Goal: Task Accomplishment & Management: Use online tool/utility

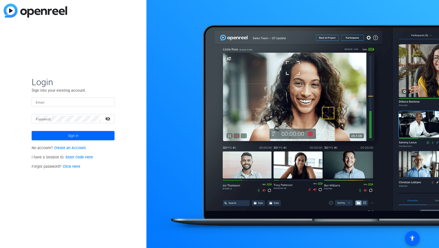
click at [52, 99] on input "Email" at bounding box center [73, 102] width 75 height 6
type input "sebastian.demarco@gartner.com"
click at [32, 131] on button "Sign in" at bounding box center [73, 135] width 83 height 9
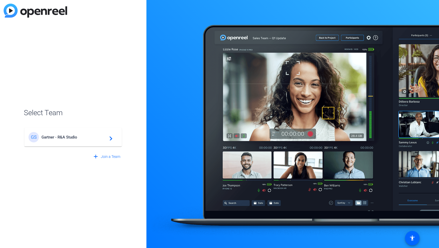
click at [72, 137] on span "Gartner - R&A Studio" at bounding box center [73, 137] width 65 height 5
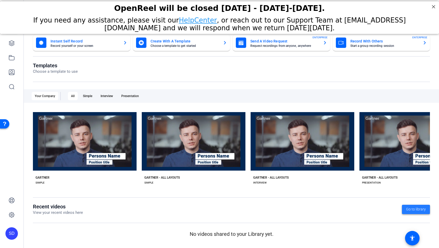
click at [408, 211] on span "Go to library" at bounding box center [416, 209] width 20 height 5
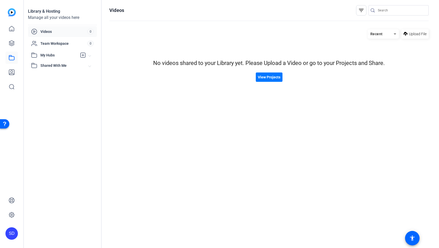
click at [11, 13] on img at bounding box center [12, 12] width 8 height 8
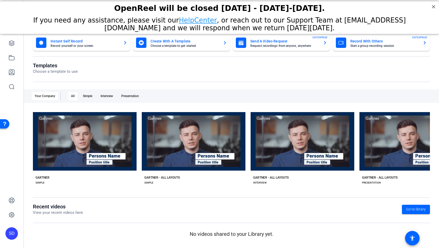
click at [192, 55] on openreel-dashboard-quick-actions "Instant Self Record Record yourself or your screen Create With A Template Choos…" at bounding box center [231, 48] width 397 height 28
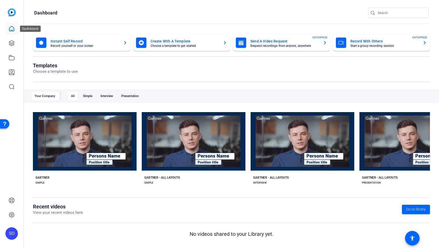
click at [11, 30] on icon at bounding box center [12, 29] width 6 height 6
click at [10, 43] on icon at bounding box center [11, 43] width 5 height 5
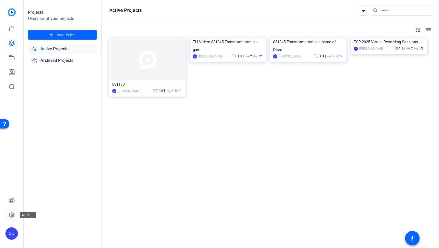
click at [14, 214] on icon at bounding box center [12, 215] width 6 height 6
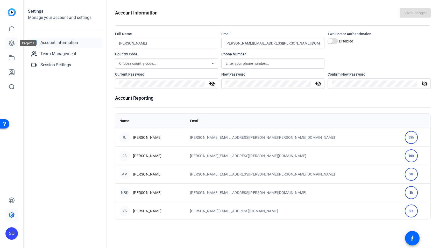
click at [13, 42] on icon at bounding box center [12, 43] width 6 height 6
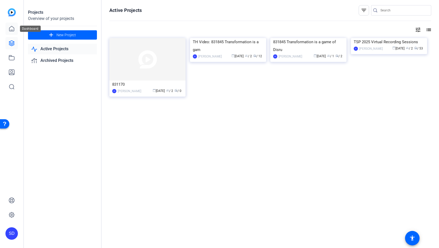
click at [11, 28] on icon at bounding box center [12, 29] width 6 height 6
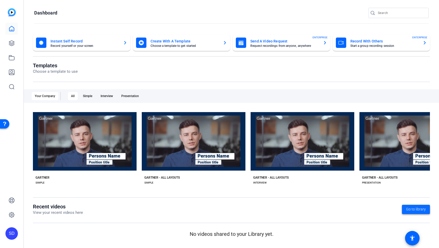
click at [412, 207] on span "Go to library" at bounding box center [416, 209] width 20 height 5
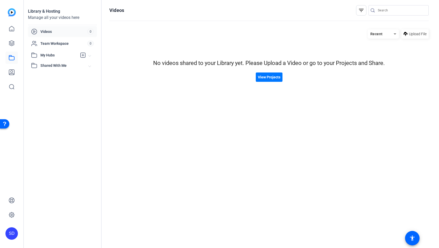
click at [51, 30] on span "Videos" at bounding box center [63, 31] width 47 height 5
click at [11, 15] on img at bounding box center [12, 12] width 8 height 8
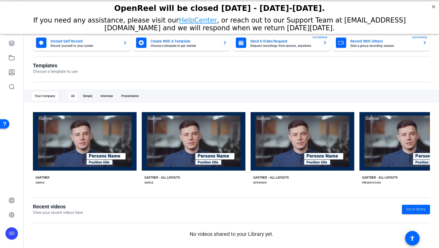
click at [389, 40] on mat-card-title "Record With Others" at bounding box center [384, 41] width 68 height 6
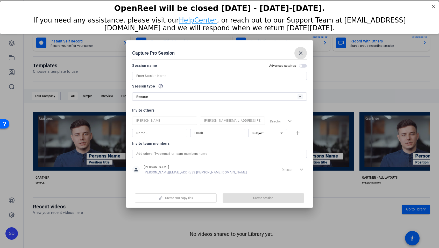
click at [190, 78] on input at bounding box center [219, 76] width 166 height 6
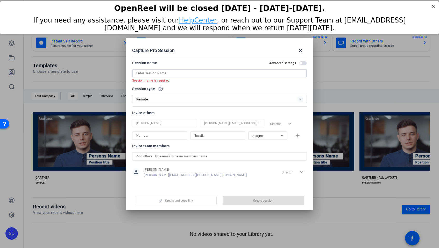
paste input "Supply Chain_POD 834285: Meri Stevens, COO at Kenvue"
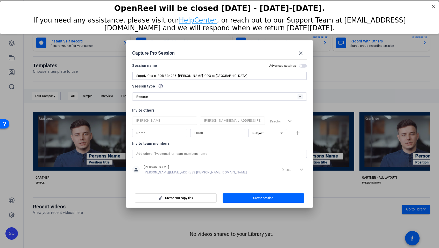
type input "Supply Chain_POD 834285: Meri Stevens, COO at Kenvue"
click at [263, 197] on span "Create session" at bounding box center [263, 198] width 20 height 4
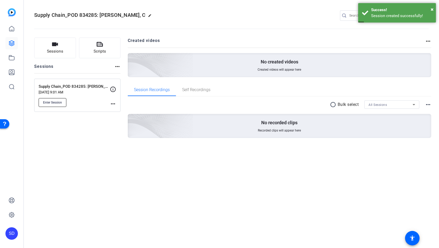
click at [60, 102] on span "Enter Session" at bounding box center [52, 102] width 19 height 4
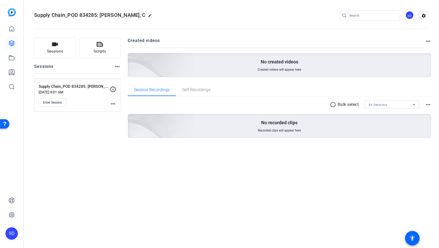
click at [112, 103] on mat-icon "more_horiz" at bounding box center [113, 104] width 6 height 6
click at [118, 110] on span "Edit Session" at bounding box center [126, 111] width 24 height 6
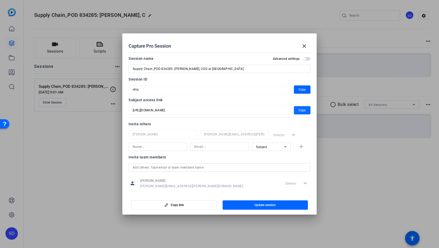
click at [298, 111] on span "Copy" at bounding box center [301, 110] width 7 height 6
click at [303, 47] on mat-icon "close" at bounding box center [304, 46] width 6 height 6
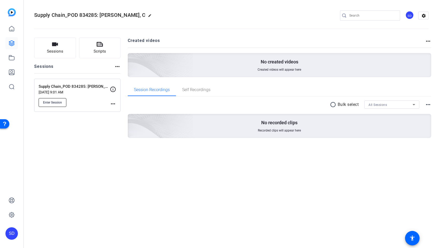
click at [54, 101] on span "Enter Session" at bounding box center [52, 102] width 19 height 4
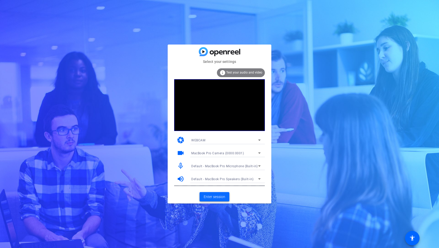
click at [215, 196] on span "Enter session" at bounding box center [214, 196] width 21 height 5
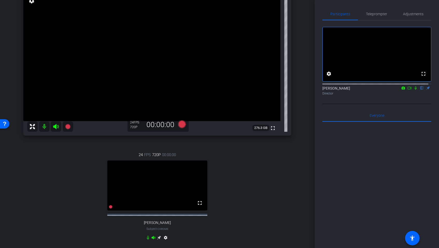
scroll to position [59, 0]
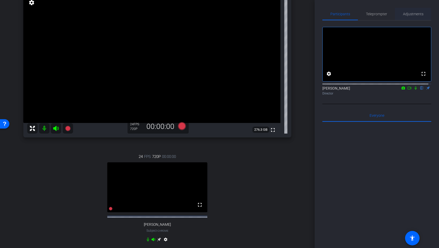
click at [408, 14] on span "Adjustments" at bounding box center [413, 14] width 20 height 4
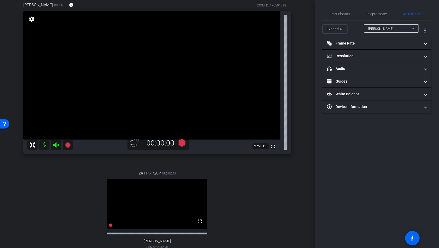
scroll to position [42, 0]
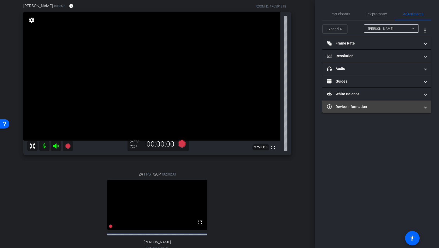
click at [373, 109] on mat-panel-title "Device Information" at bounding box center [373, 106] width 93 height 5
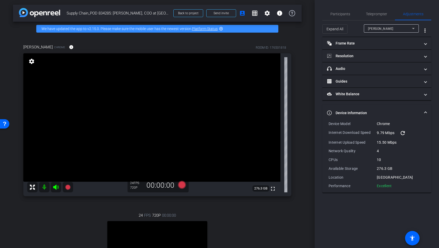
scroll to position [0, 0]
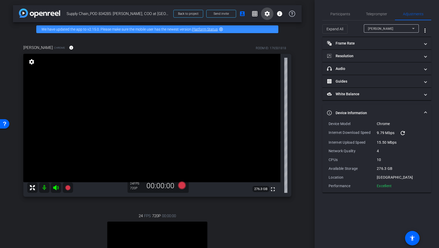
click at [264, 14] on mat-icon "settings" at bounding box center [267, 14] width 6 height 6
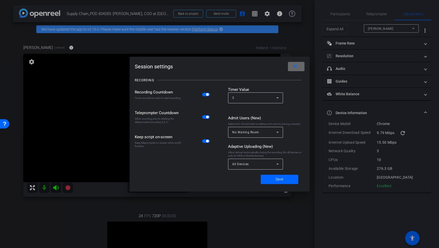
click at [296, 67] on mat-icon "close" at bounding box center [295, 66] width 6 height 6
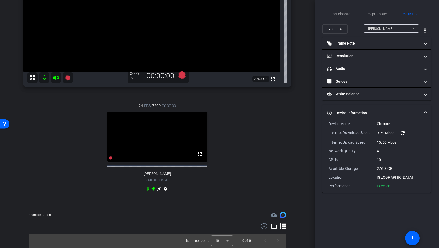
scroll to position [115, 0]
click at [163, 189] on mat-icon "settings" at bounding box center [165, 190] width 6 height 6
click at [166, 188] on mat-icon "settings" at bounding box center [165, 190] width 6 height 6
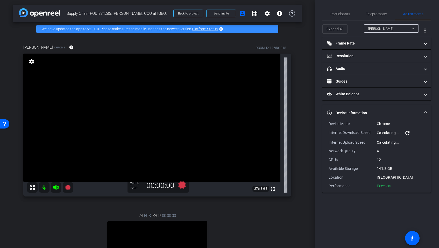
scroll to position [0, 0]
click at [264, 13] on mat-icon "settings" at bounding box center [267, 14] width 6 height 6
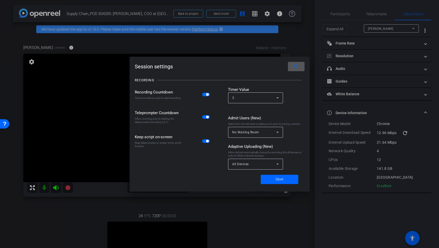
click at [300, 67] on span at bounding box center [296, 66] width 17 height 12
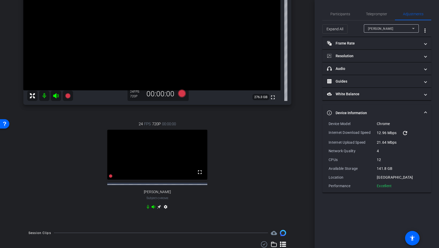
scroll to position [115, 0]
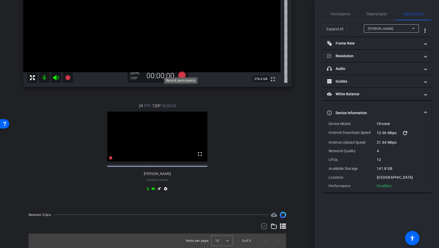
click at [179, 71] on icon at bounding box center [182, 75] width 8 height 8
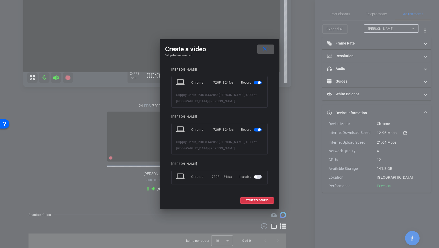
click at [257, 84] on span "button" at bounding box center [258, 83] width 8 height 4
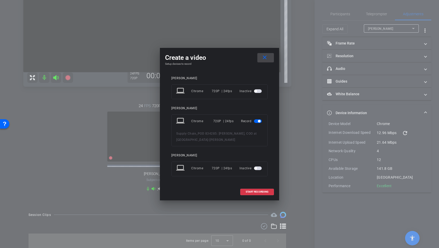
click at [265, 58] on mat-icon "close" at bounding box center [264, 57] width 6 height 6
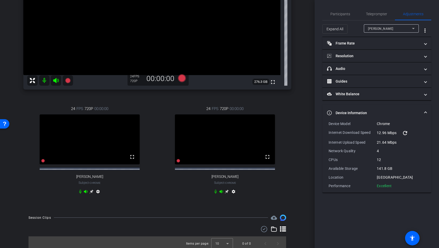
scroll to position [94, 0]
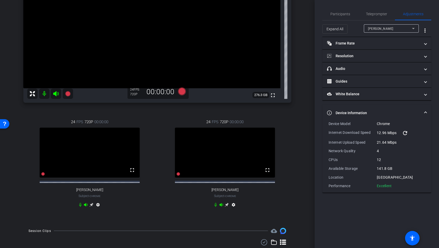
click at [232, 209] on mat-icon "settings" at bounding box center [233, 206] width 6 height 6
click at [98, 208] on mat-icon "settings" at bounding box center [98, 206] width 6 height 6
click at [232, 208] on mat-icon "settings" at bounding box center [233, 206] width 6 height 6
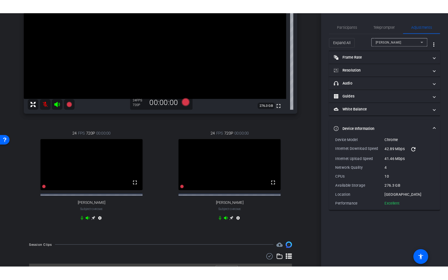
scroll to position [115, 0]
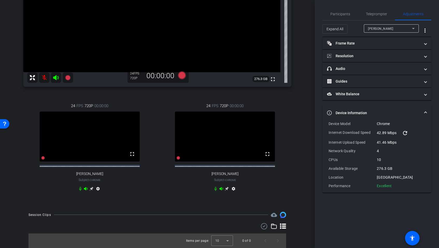
click at [249, 143] on video at bounding box center [225, 137] width 100 height 50
click at [265, 155] on mat-icon "fullscreen" at bounding box center [267, 154] width 6 height 6
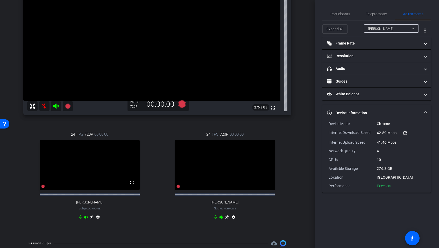
scroll to position [81, 0]
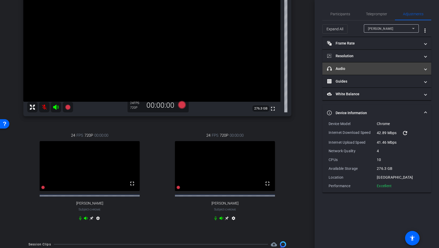
click at [346, 69] on mat-panel-title "headphone icon Audio" at bounding box center [373, 68] width 93 height 5
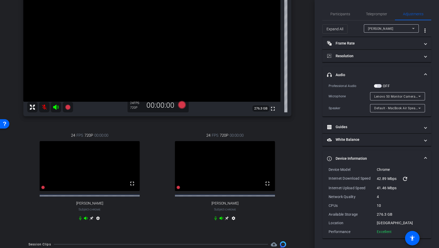
click at [361, 69] on mat-expansion-panel-header "headphone icon Audio" at bounding box center [376, 75] width 109 height 17
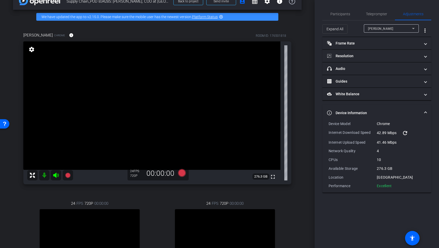
scroll to position [12, 0]
click at [339, 15] on span "Participants" at bounding box center [340, 14] width 20 height 4
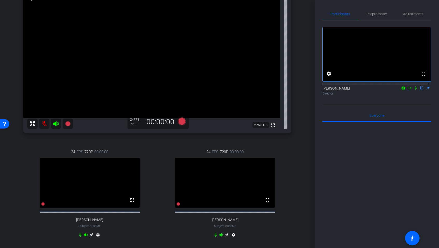
scroll to position [62, 0]
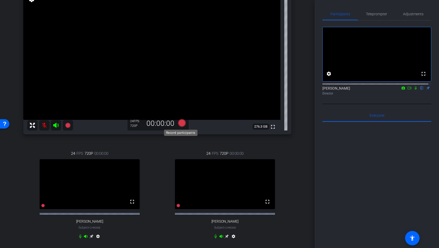
click at [180, 124] on icon at bounding box center [182, 123] width 8 height 8
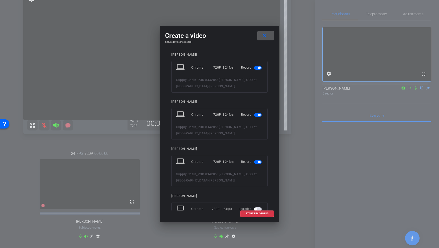
scroll to position [0, 0]
click at [255, 68] on span "button" at bounding box center [258, 70] width 8 height 4
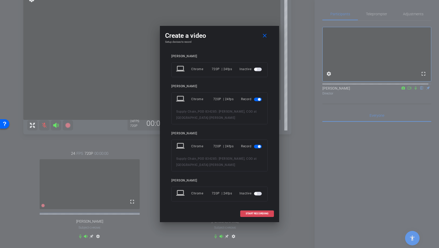
click at [261, 213] on span "START RECORDING" at bounding box center [257, 213] width 23 height 3
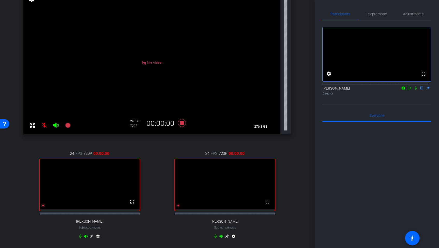
click at [407, 90] on icon at bounding box center [409, 88] width 4 height 4
click at [420, 90] on icon at bounding box center [422, 88] width 4 height 4
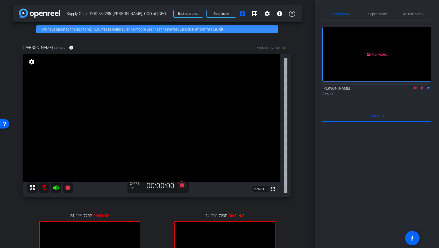
click at [414, 89] on icon at bounding box center [415, 88] width 3 height 3
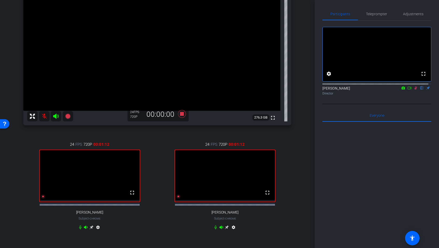
scroll to position [86, 0]
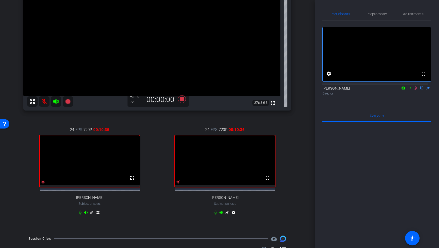
click at [407, 90] on icon at bounding box center [409, 88] width 4 height 4
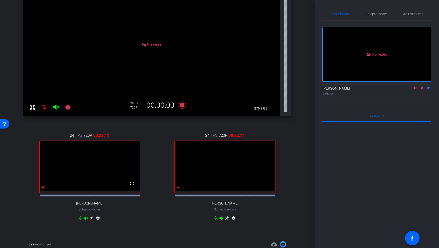
scroll to position [80, 0]
click at [420, 90] on icon at bounding box center [422, 88] width 4 height 4
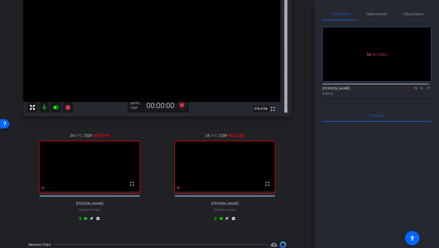
click at [413, 90] on icon at bounding box center [415, 88] width 4 height 4
click at [180, 106] on icon at bounding box center [182, 105] width 8 height 8
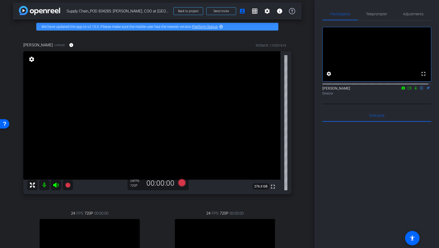
scroll to position [0, 0]
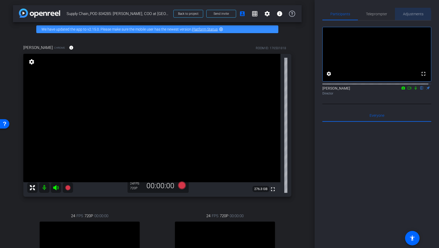
click at [408, 15] on span "Adjustments" at bounding box center [413, 14] width 20 height 4
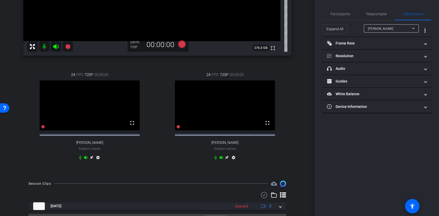
scroll to position [158, 0]
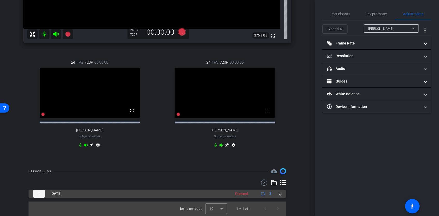
click at [279, 194] on span at bounding box center [280, 193] width 2 height 5
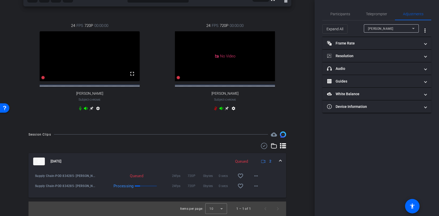
scroll to position [195, 0]
click at [253, 185] on mat-icon "more_horiz" at bounding box center [256, 186] width 6 height 6
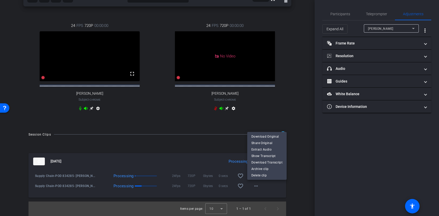
click at [296, 152] on div at bounding box center [219, 108] width 439 height 216
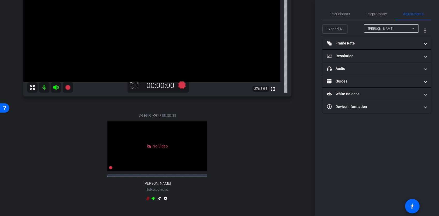
scroll to position [99, 0]
click at [339, 15] on span "Participants" at bounding box center [340, 14] width 20 height 4
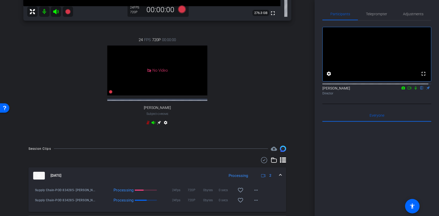
scroll to position [195, 0]
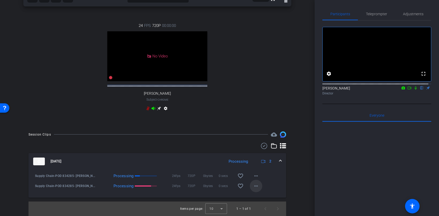
click at [253, 188] on mat-icon "more_horiz" at bounding box center [256, 186] width 6 height 6
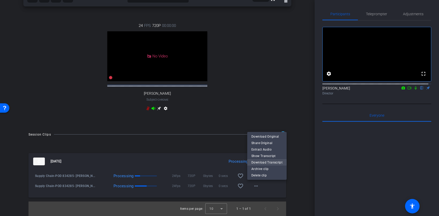
click at [259, 161] on span "Download Transcript" at bounding box center [266, 162] width 31 height 6
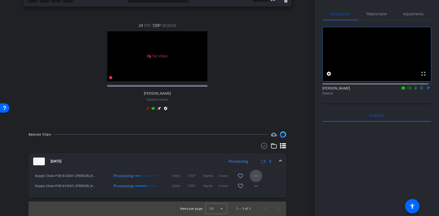
click at [256, 177] on button "more_horiz" at bounding box center [256, 176] width 12 height 12
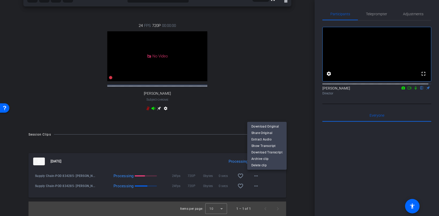
click at [298, 179] on div at bounding box center [219, 108] width 439 height 216
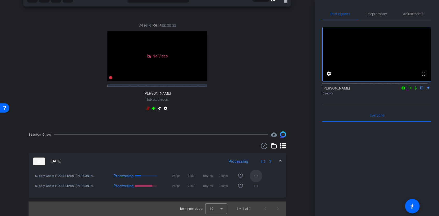
click at [254, 177] on mat-icon "more_horiz" at bounding box center [256, 176] width 6 height 6
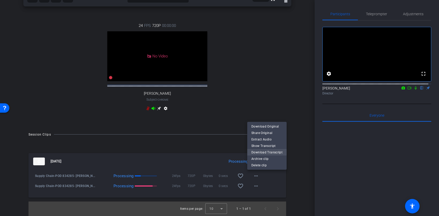
click at [267, 153] on span "Download Transcript" at bounding box center [266, 152] width 31 height 6
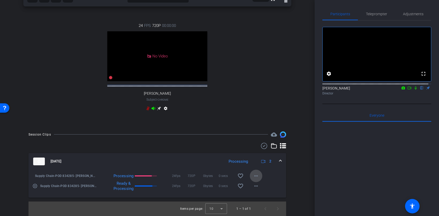
click at [253, 175] on mat-icon "more_horiz" at bounding box center [256, 176] width 6 height 6
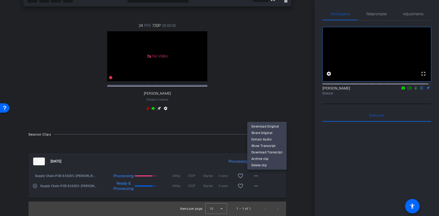
click at [275, 175] on div at bounding box center [219, 108] width 439 height 216
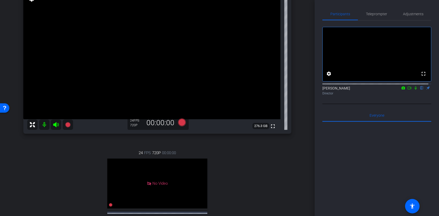
scroll to position [65, 0]
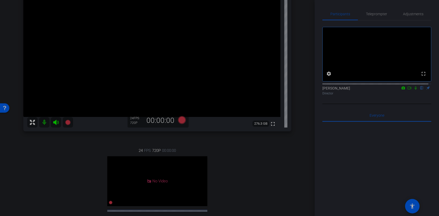
click at [304, 134] on div "arrow_back Supply Chain_POD 834285: Meri Stevens, COO at Kenvue Back to project…" at bounding box center [157, 43] width 314 height 216
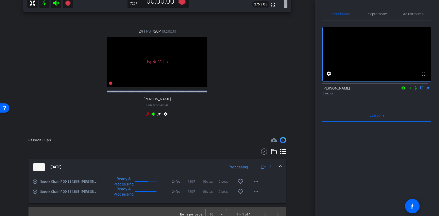
scroll to position [193, 0]
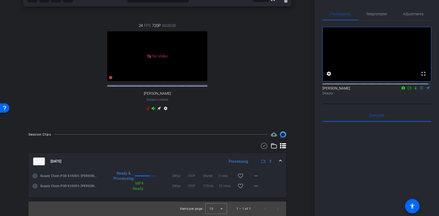
click at [166, 109] on mat-icon "settings" at bounding box center [165, 109] width 6 height 6
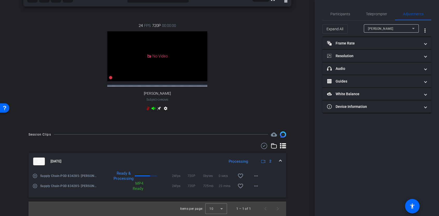
click at [164, 110] on mat-icon "settings" at bounding box center [165, 109] width 6 height 6
click at [152, 110] on icon at bounding box center [154, 108] width 4 height 3
click at [152, 109] on icon at bounding box center [154, 108] width 4 height 3
click at [157, 110] on icon at bounding box center [159, 108] width 4 height 4
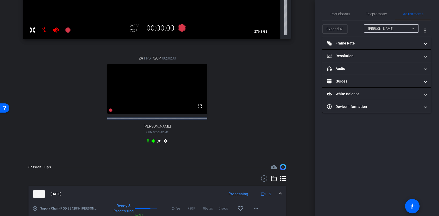
click at [157, 143] on icon at bounding box center [159, 141] width 4 height 4
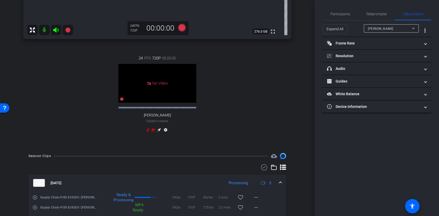
scroll to position [179, 0]
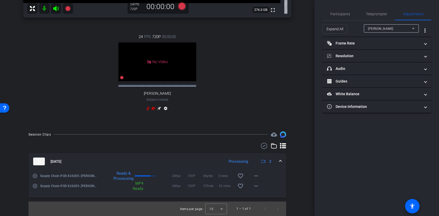
click at [165, 106] on mat-icon "settings" at bounding box center [165, 109] width 6 height 6
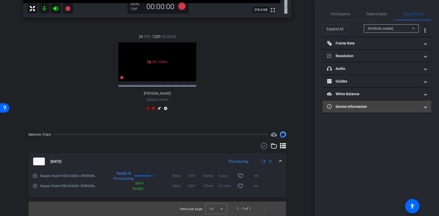
click at [385, 102] on mat-expansion-panel-header "Device Information" at bounding box center [376, 106] width 109 height 12
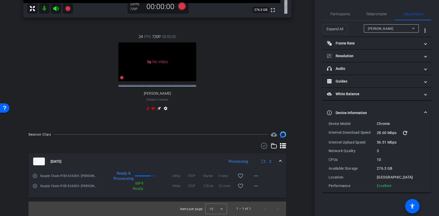
click at [377, 113] on mat-panel-title "Device Information" at bounding box center [373, 112] width 93 height 5
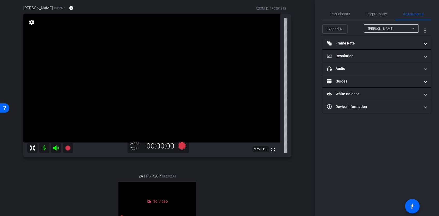
scroll to position [0, 0]
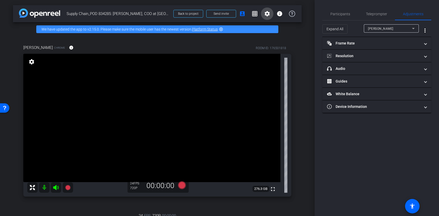
click at [264, 12] on mat-icon "settings" at bounding box center [267, 14] width 6 height 6
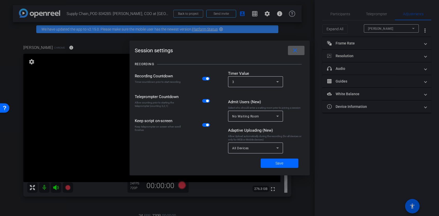
click at [296, 51] on mat-icon "close" at bounding box center [295, 50] width 6 height 6
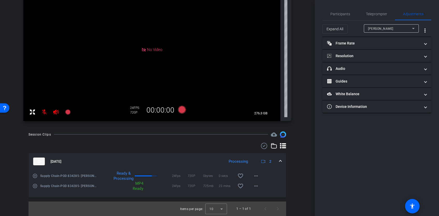
scroll to position [111, 0]
click at [253, 184] on mat-icon "more_horiz" at bounding box center [256, 186] width 6 height 6
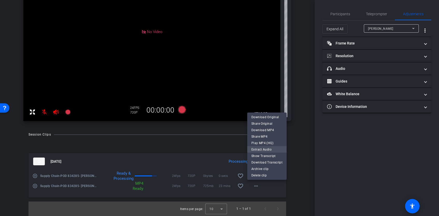
click at [264, 149] on span "Extract Audio" at bounding box center [266, 150] width 31 height 6
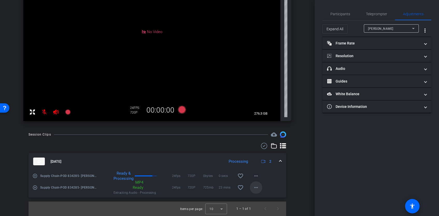
click at [254, 187] on mat-icon "more_horiz" at bounding box center [256, 188] width 6 height 6
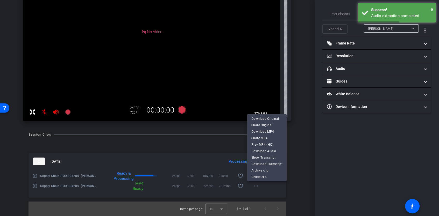
click at [283, 191] on div at bounding box center [219, 108] width 439 height 216
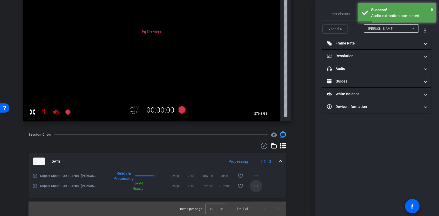
click at [253, 186] on mat-icon "more_horiz" at bounding box center [256, 186] width 6 height 6
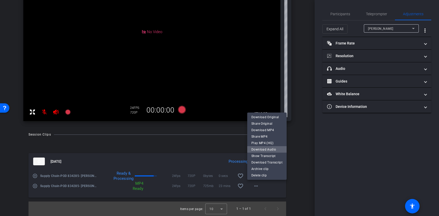
click at [268, 148] on span "Download Audio" at bounding box center [266, 150] width 31 height 6
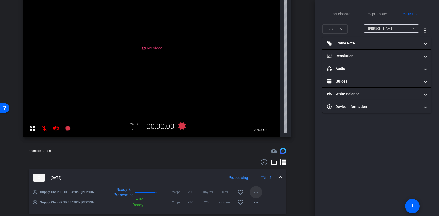
scroll to position [100, 0]
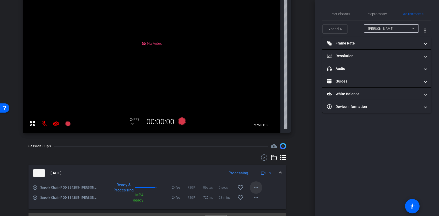
click at [253, 188] on mat-icon "more_horiz" at bounding box center [256, 188] width 6 height 6
click at [253, 188] on body "Accessibility Screen-Reader Guide, Feedback, and Issue Reporting | New window m…" at bounding box center [219, 108] width 439 height 216
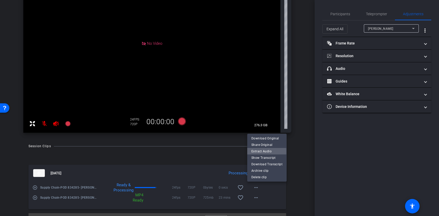
click at [261, 151] on span "Extract Audio" at bounding box center [266, 151] width 31 height 6
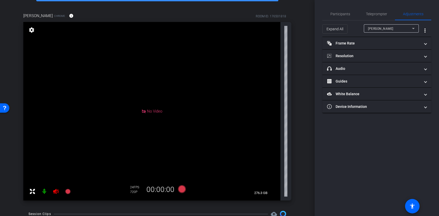
scroll to position [103, 0]
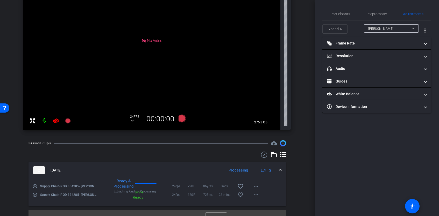
click at [58, 120] on icon at bounding box center [56, 121] width 6 height 6
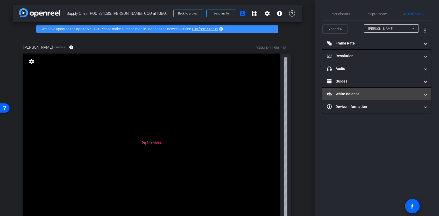
scroll to position [0, 0]
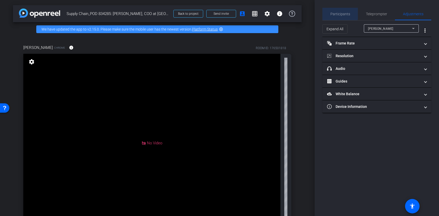
click at [339, 11] on span "Participants" at bounding box center [340, 14] width 20 height 12
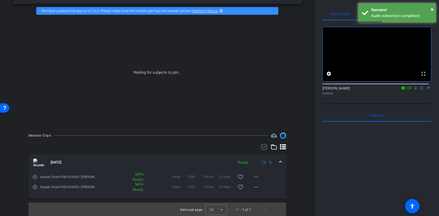
scroll to position [19, 0]
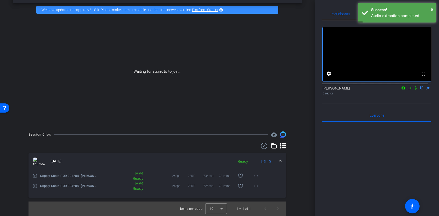
click at [407, 90] on icon at bounding box center [409, 88] width 4 height 4
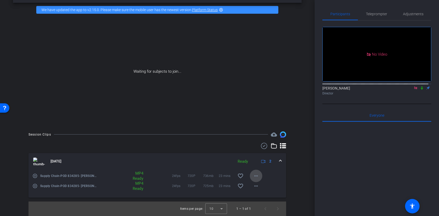
click at [253, 176] on mat-icon "more_horiz" at bounding box center [256, 176] width 6 height 6
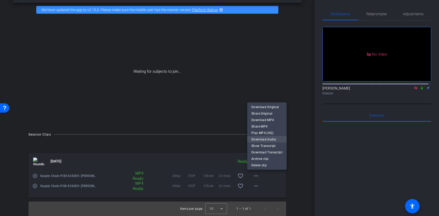
click at [262, 139] on span "Download Audio" at bounding box center [266, 139] width 31 height 6
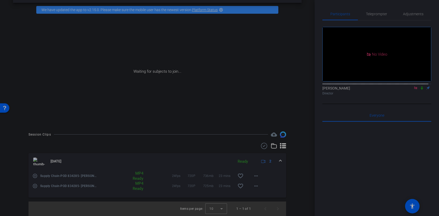
click at [306, 106] on div "arrow_back Supply Chain_POD 834285: Meri Stevens, COO at Kenvue Back to project…" at bounding box center [157, 89] width 314 height 216
